Goal: Task Accomplishment & Management: Use online tool/utility

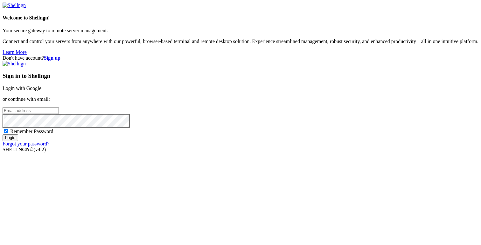
type input "[PERSON_NAME][EMAIL_ADDRESS][DOMAIN_NAME]"
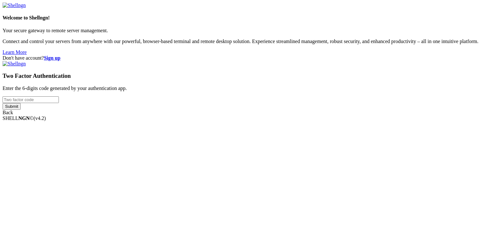
type input "158505"
click at [299, 115] on div "Welcome to Shellngn! Your secure gateway to remote server management. Connect a…" at bounding box center [241, 59] width 476 height 113
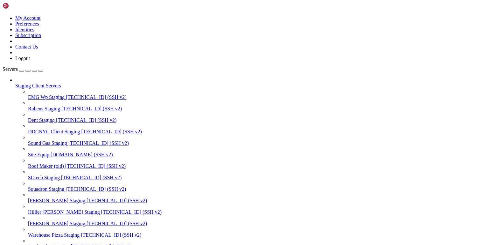
click at [34, 71] on div "button" at bounding box center [34, 71] width 0 height 0
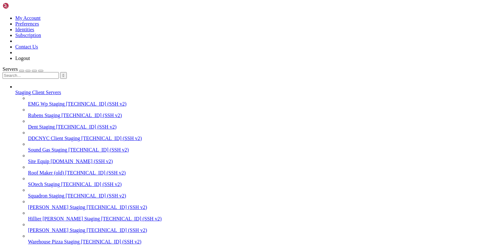
click at [46, 72] on input "text" at bounding box center [31, 75] width 56 height 7
click at [41, 72] on input "sotech" at bounding box center [31, 75] width 56 height 7
type input "roof"
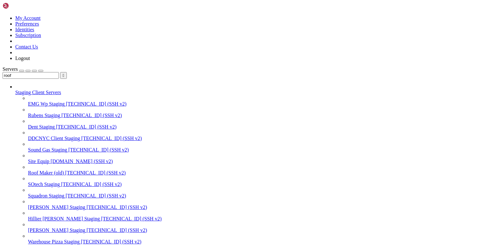
scroll to position [260, 0]
